Goal: Transaction & Acquisition: Purchase product/service

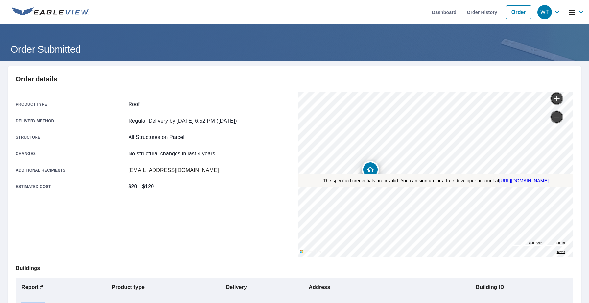
scroll to position [84, 0]
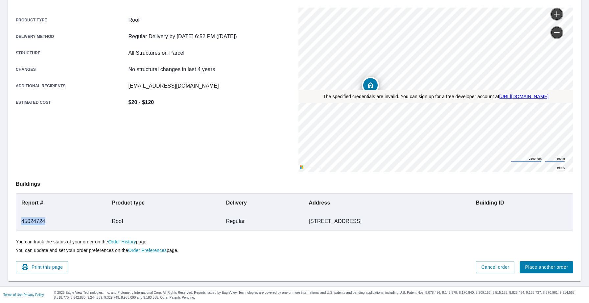
click at [546, 266] on span "Place another order" at bounding box center [546, 267] width 43 height 8
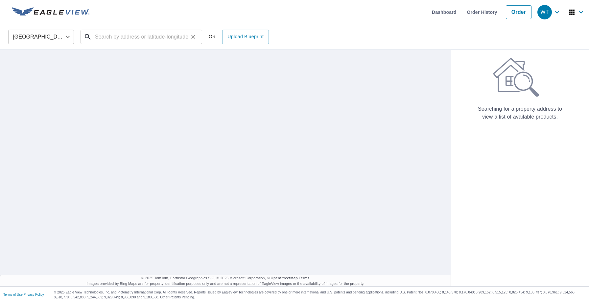
click at [146, 39] on input "text" at bounding box center [142, 37] width 94 height 18
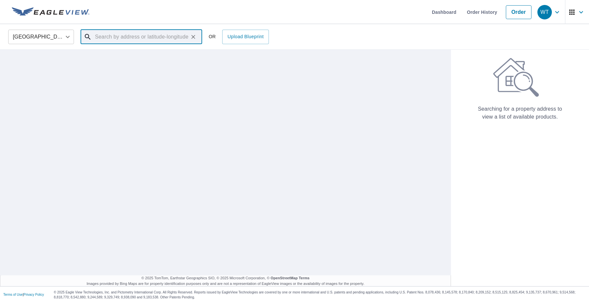
paste input "[STREET_ADDRESS]"
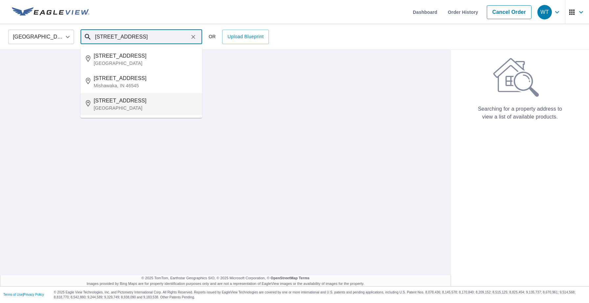
click at [119, 109] on p "[GEOGRAPHIC_DATA]" at bounding box center [145, 108] width 103 height 7
type input "[STREET_ADDRESS]"
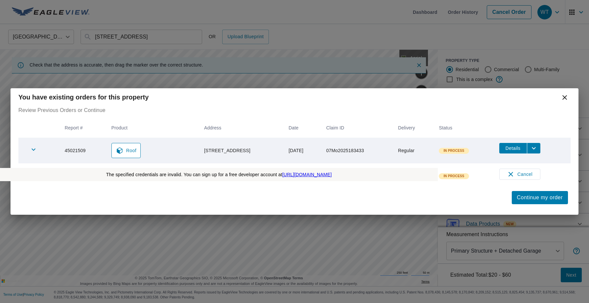
click at [564, 98] on icon at bounding box center [565, 97] width 8 height 8
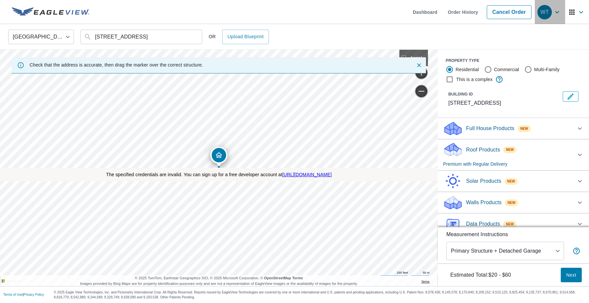
click at [554, 13] on icon "button" at bounding box center [557, 12] width 8 height 8
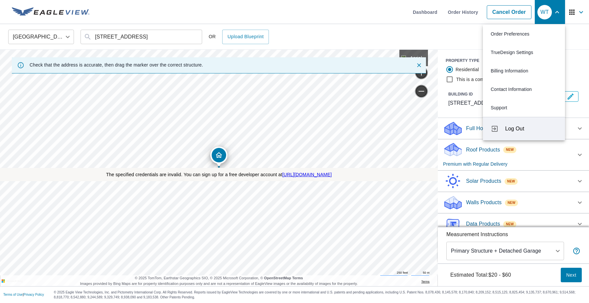
click at [510, 125] on span "Log Out" at bounding box center [531, 129] width 52 height 8
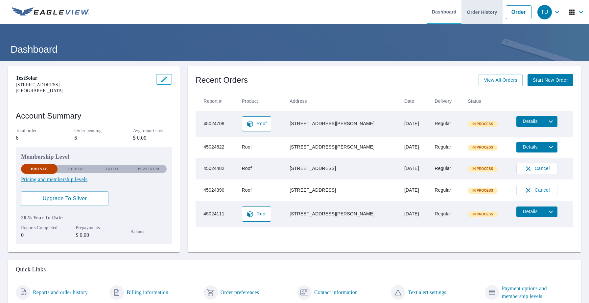
click at [481, 14] on link "Order History" at bounding box center [482, 12] width 41 height 24
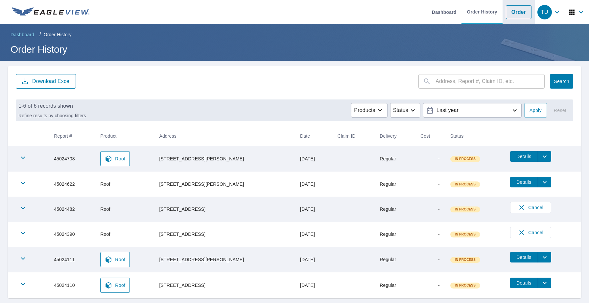
click at [516, 11] on link "Order" at bounding box center [519, 12] width 26 height 14
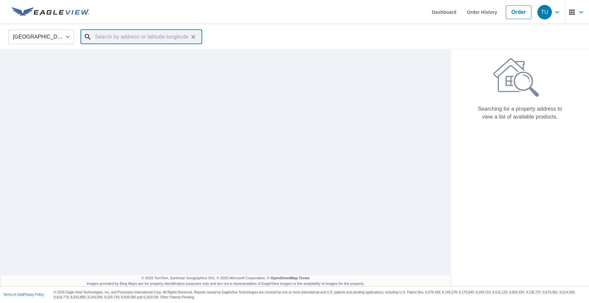
click at [163, 39] on input "text" at bounding box center [142, 37] width 94 height 18
paste input "[STREET_ADDRESS]"
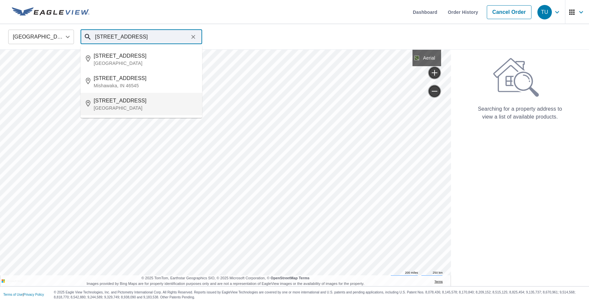
click at [149, 105] on p "[GEOGRAPHIC_DATA]" at bounding box center [145, 108] width 103 height 7
type input "[STREET_ADDRESS]"
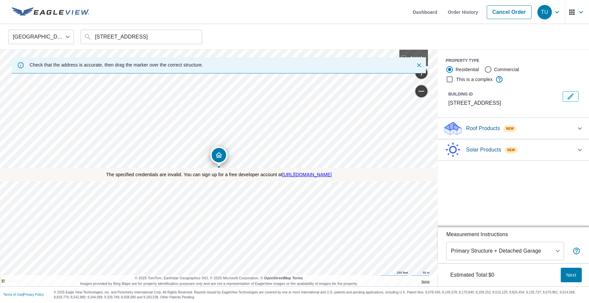
click at [475, 128] on p "Roof Products" at bounding box center [483, 128] width 34 height 8
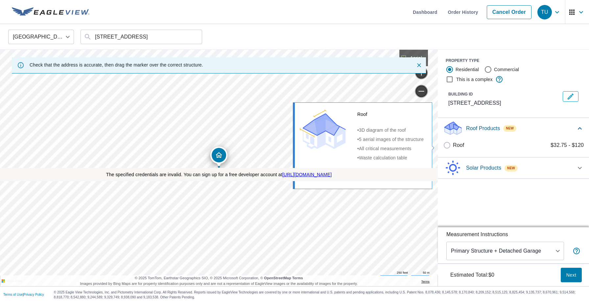
click at [459, 147] on p "Roof" at bounding box center [458, 145] width 11 height 8
click at [453, 147] on input "Roof $32.75 - $120" at bounding box center [448, 145] width 10 height 8
checkbox input "true"
type input "3"
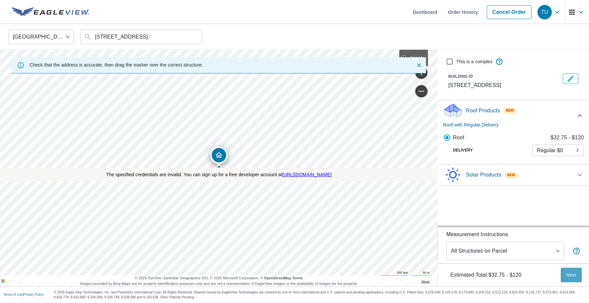
click at [572, 271] on span "Next" at bounding box center [571, 275] width 11 height 8
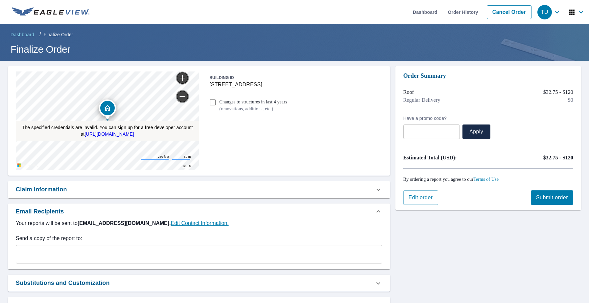
click at [550, 200] on span "Submit order" at bounding box center [552, 197] width 32 height 7
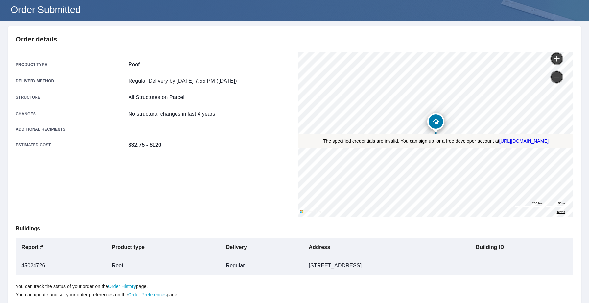
scroll to position [84, 0]
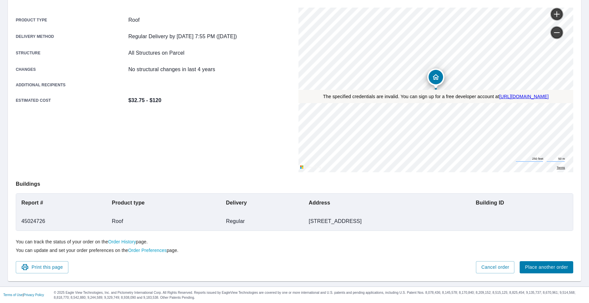
click at [36, 221] on td "45024726" at bounding box center [61, 221] width 90 height 18
copy td "45024726"
